Goal: Contribute content: Add original content to the website for others to see

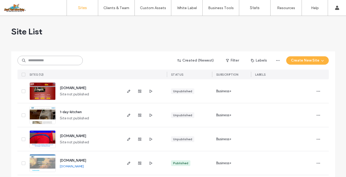
click at [65, 59] on input at bounding box center [49, 60] width 65 height 9
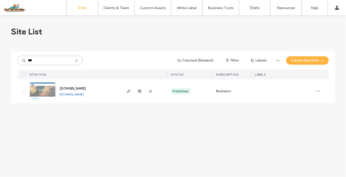
type input "***"
click at [127, 91] on icon "button" at bounding box center [129, 91] width 4 height 4
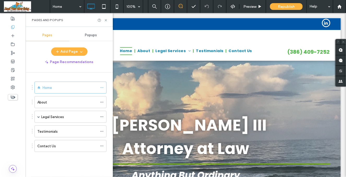
click at [58, 115] on label "Legal Services" at bounding box center [52, 117] width 23 height 9
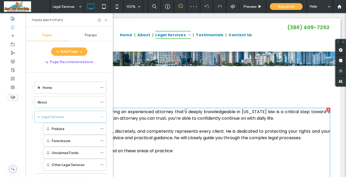
scroll to position [209, 0]
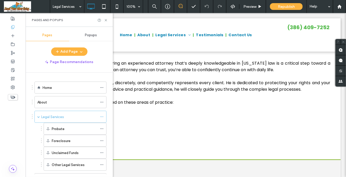
click at [105, 22] on icon at bounding box center [106, 20] width 4 height 4
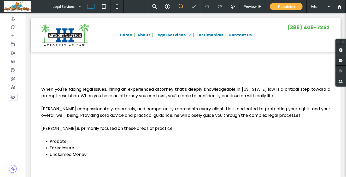
scroll to position [261, 0]
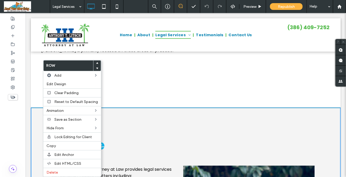
click at [54, 142] on div "Copy" at bounding box center [72, 146] width 58 height 9
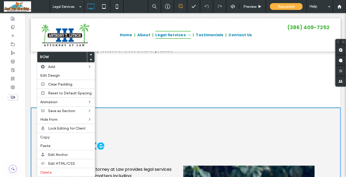
click at [45, 144] on span "Paste" at bounding box center [45, 146] width 10 height 4
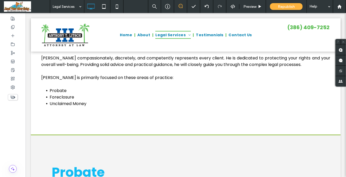
scroll to position [235, 0]
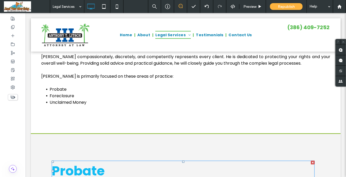
click at [95, 162] on span "Probate" at bounding box center [77, 171] width 53 height 19
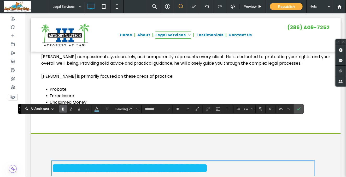
type input "**"
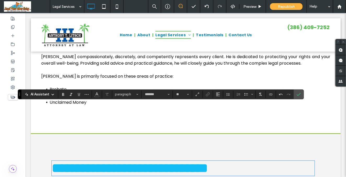
scroll to position [261, 0]
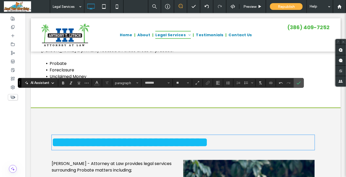
click at [70, 161] on span "[PERSON_NAME] - Attorney at Law provides legal services surrounding Probate mat…" at bounding box center [111, 167] width 120 height 13
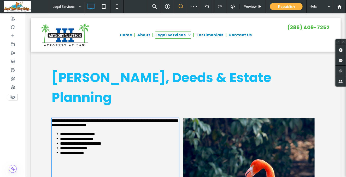
type input "*******"
type input "**"
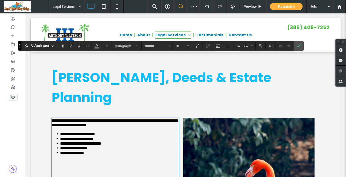
click at [77, 173] on p at bounding box center [114, 175] width 127 height 4
drag, startPoint x: 105, startPoint y: 102, endPoint x: 51, endPoint y: 58, distance: 70.4
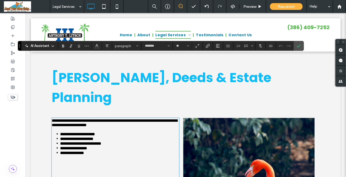
click at [91, 155] on p at bounding box center [114, 157] width 127 height 4
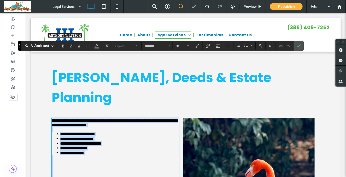
drag, startPoint x: 52, startPoint y: 59, endPoint x: 95, endPoint y: 132, distance: 84.9
click at [95, 132] on div "**********" at bounding box center [114, 148] width 127 height 59
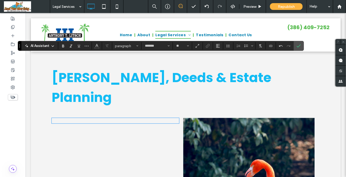
scroll to position [0, 0]
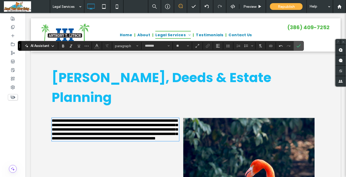
click at [66, 119] on span "**********" at bounding box center [114, 130] width 126 height 22
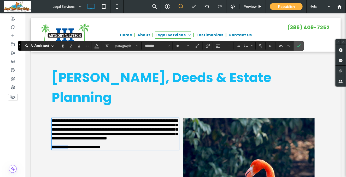
drag, startPoint x: 74, startPoint y: 108, endPoint x: 47, endPoint y: 108, distance: 27.2
click at [210, 49] on span "Link" at bounding box center [208, 46] width 4 height 7
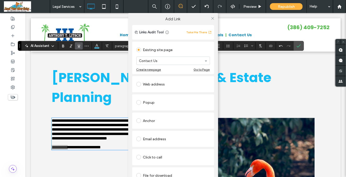
click at [212, 15] on span at bounding box center [213, 18] width 4 height 8
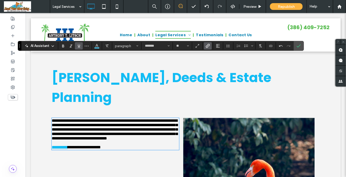
click at [142, 119] on span "**********" at bounding box center [114, 130] width 126 height 22
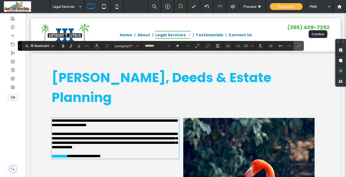
click at [301, 47] on icon "Confirm" at bounding box center [299, 46] width 4 height 4
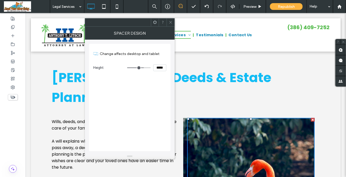
click at [171, 24] on span at bounding box center [171, 23] width 4 height 8
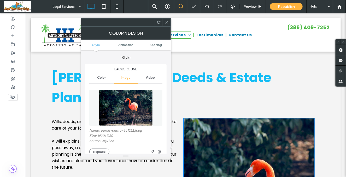
click at [127, 105] on img at bounding box center [126, 108] width 54 height 36
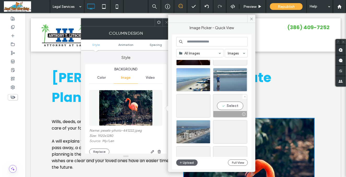
scroll to position [224, 0]
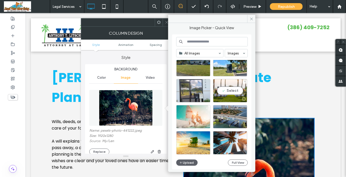
click at [220, 79] on div "Select" at bounding box center [230, 90] width 34 height 23
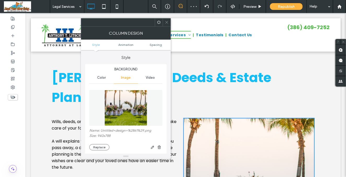
click at [94, 149] on button "Replace" at bounding box center [99, 147] width 20 height 6
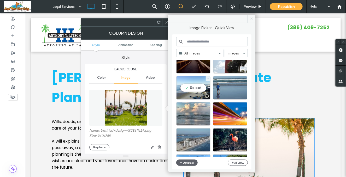
scroll to position [130, 0]
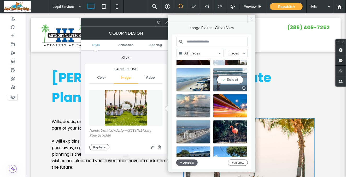
click at [244, 75] on div "Select" at bounding box center [230, 79] width 34 height 23
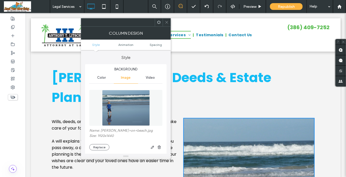
click at [167, 22] on icon at bounding box center [167, 22] width 4 height 4
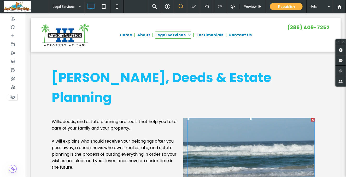
scroll to position [381, 0]
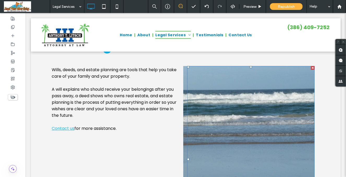
click at [224, 97] on div at bounding box center [250, 159] width 127 height 187
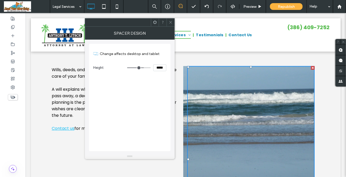
click at [168, 22] on div at bounding box center [171, 23] width 8 height 8
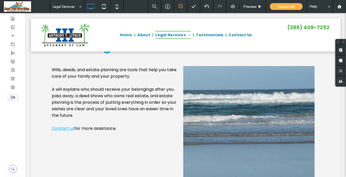
click at [183, 66] on div "Click To Paste Click To Paste" at bounding box center [249, 159] width 132 height 187
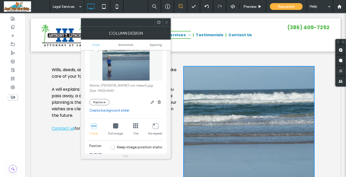
scroll to position [52, 0]
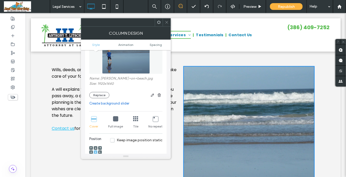
click at [113, 121] on icon at bounding box center [115, 118] width 5 height 5
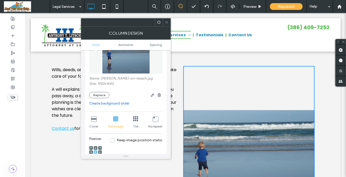
click at [93, 120] on icon at bounding box center [93, 118] width 5 height 5
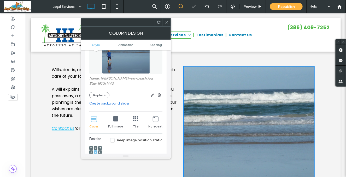
click at [91, 147] on span at bounding box center [91, 148] width 2 height 4
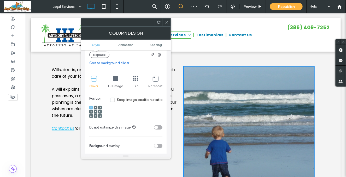
scroll to position [104, 0]
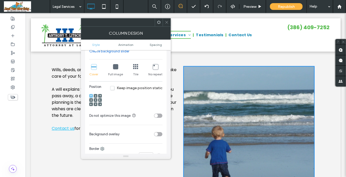
click at [167, 25] on span at bounding box center [167, 23] width 4 height 8
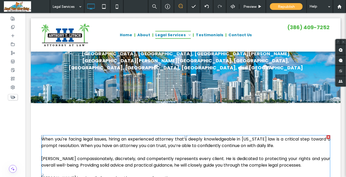
scroll to position [2, 0]
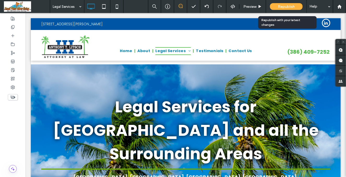
click at [285, 9] on div "Republish" at bounding box center [286, 6] width 33 height 7
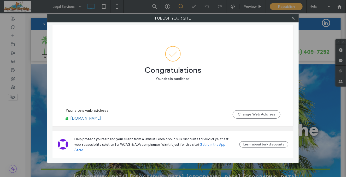
click at [294, 17] on icon at bounding box center [293, 18] width 4 height 4
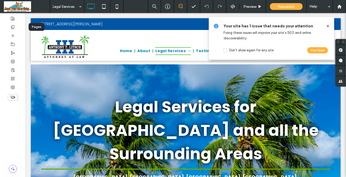
click at [11, 29] on div at bounding box center [13, 27] width 26 height 9
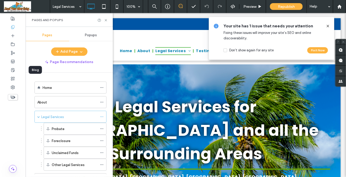
click at [11, 70] on use at bounding box center [12, 69] width 3 height 3
